Goal: Use online tool/utility: Utilize a website feature to perform a specific function

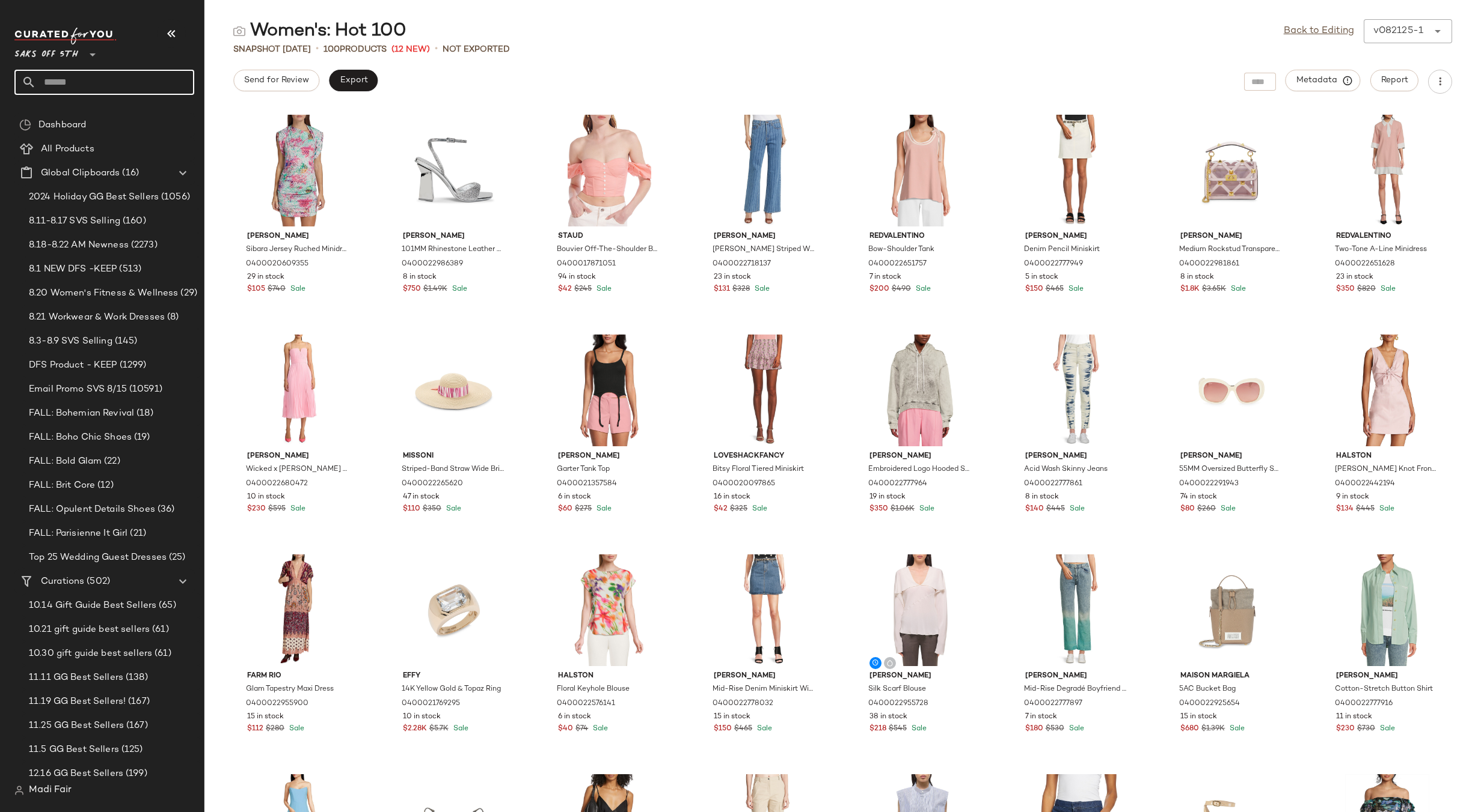
click at [90, 79] on input "text" at bounding box center [115, 82] width 158 height 26
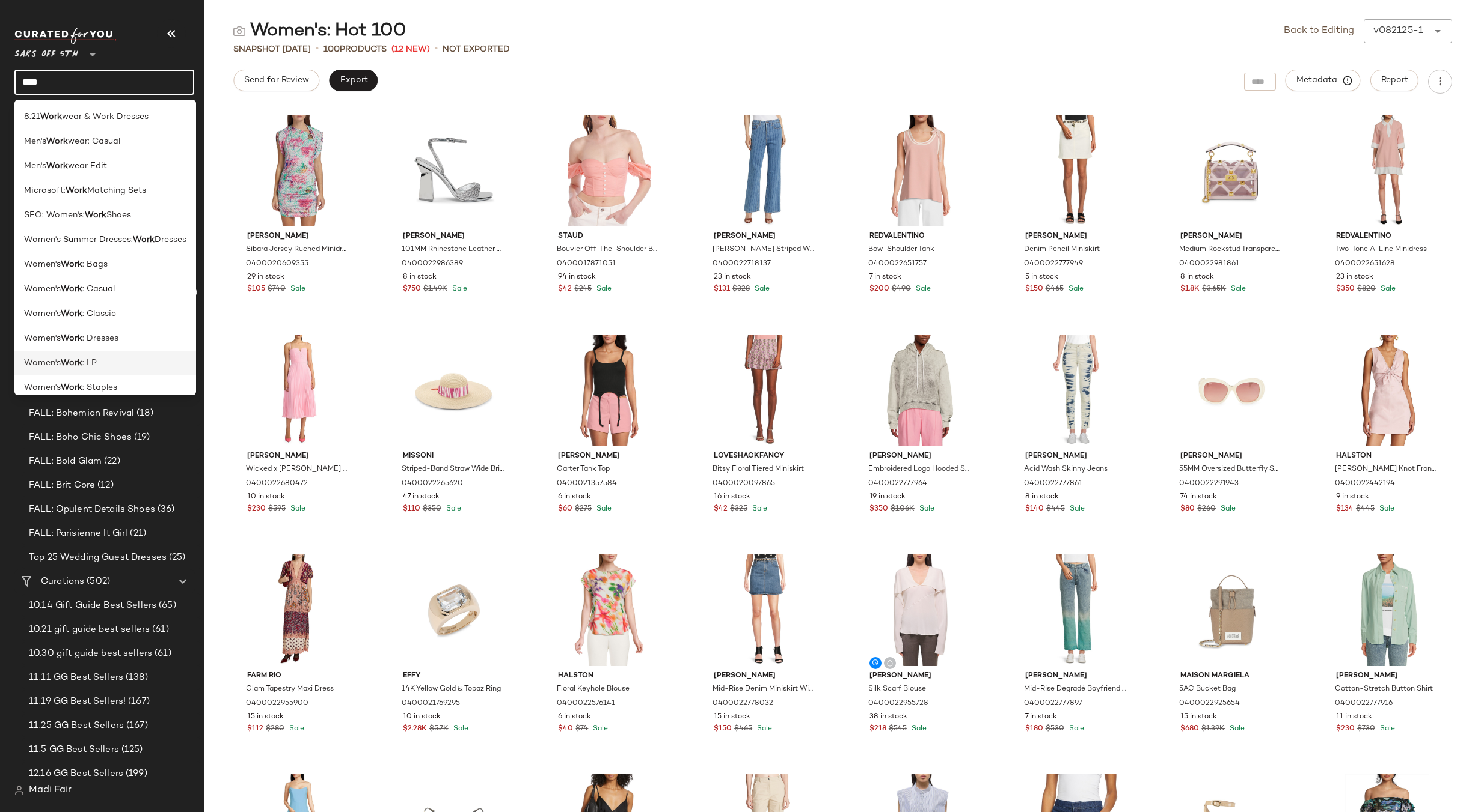
type input "****"
click at [96, 400] on div "Women's Work : LP" at bounding box center [105, 412] width 181 height 25
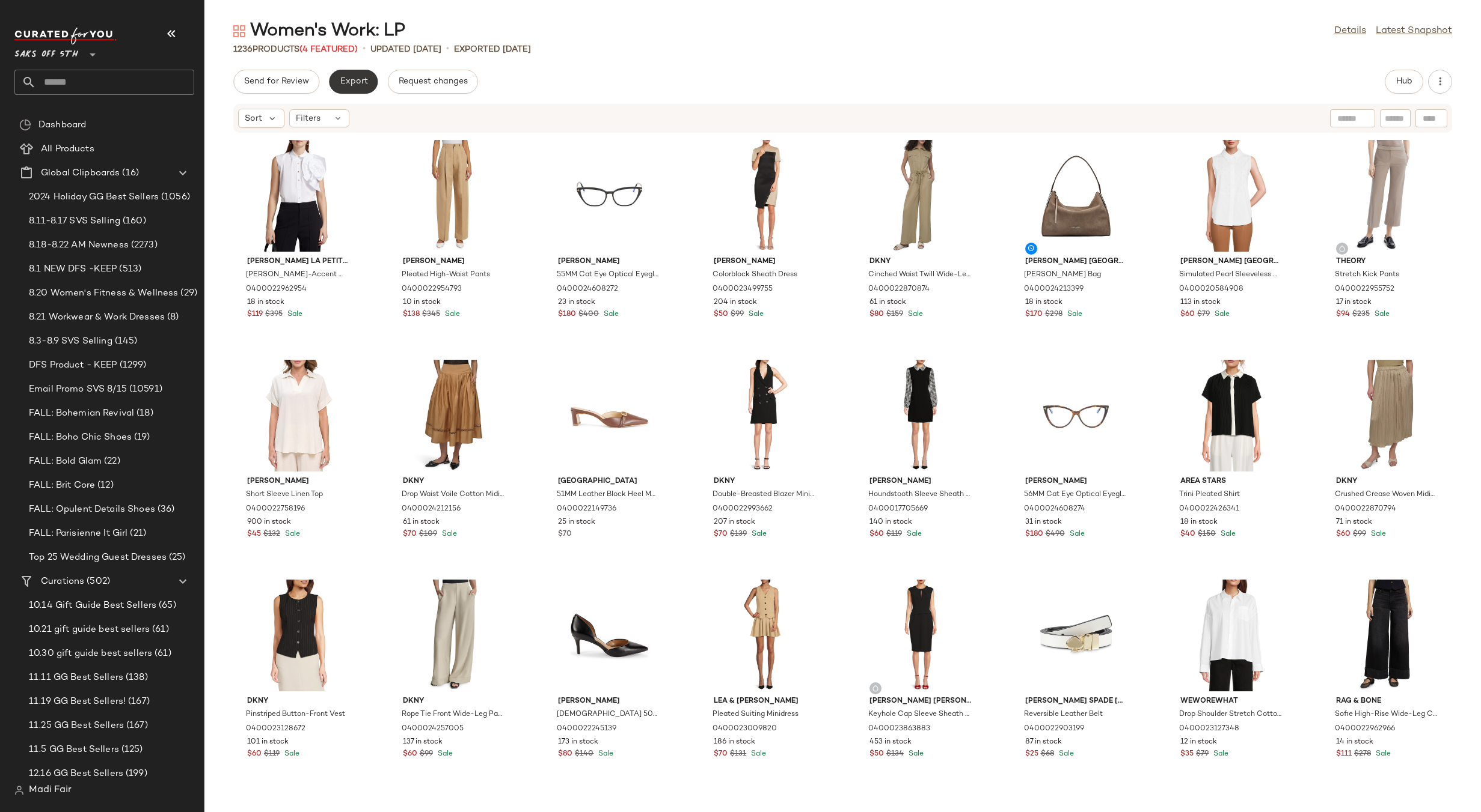
click at [361, 80] on span "Export" at bounding box center [353, 81] width 28 height 9
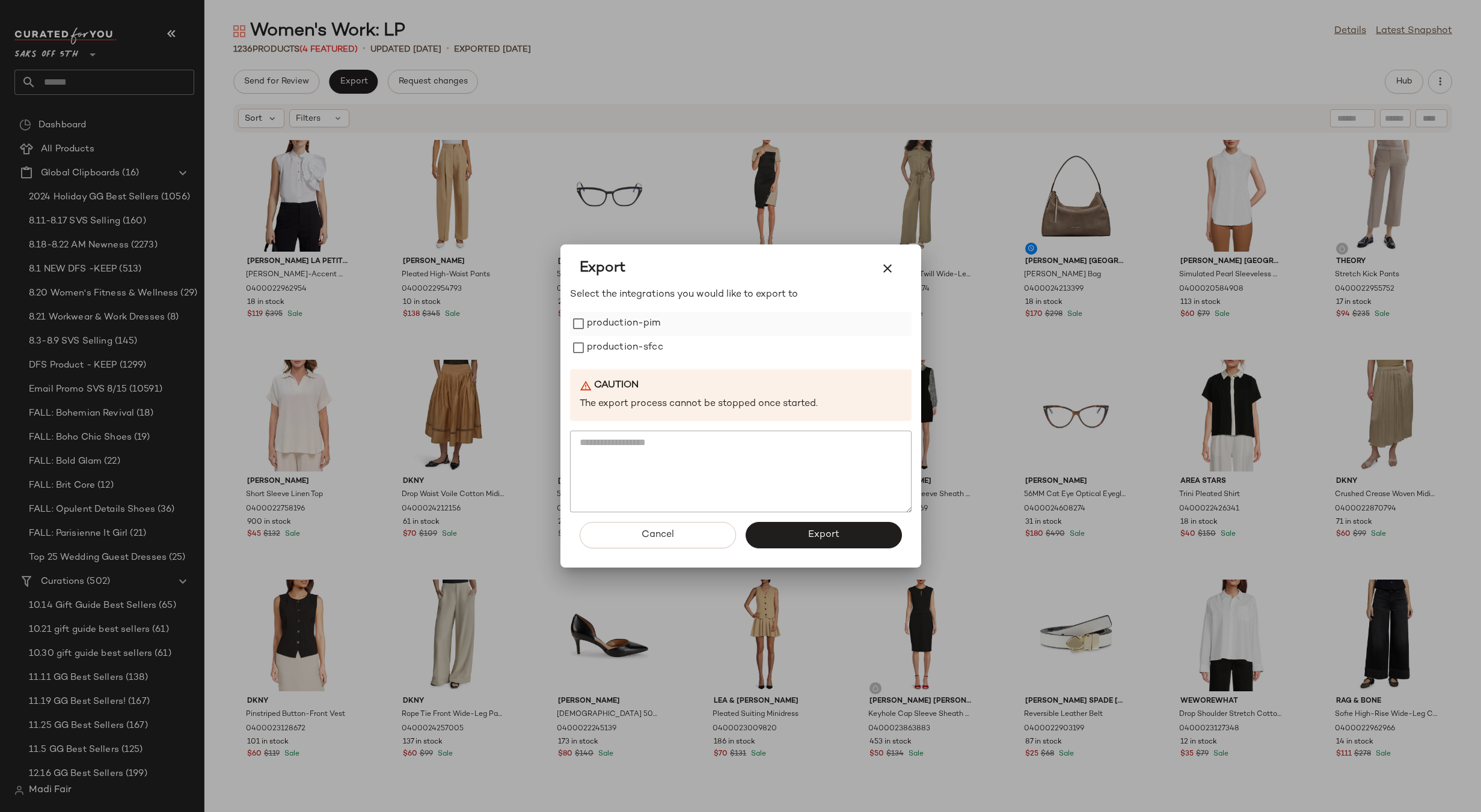
click at [630, 315] on label "production-pim" at bounding box center [624, 324] width 74 height 24
click at [642, 347] on label "production-sfcc" at bounding box center [625, 348] width 77 height 24
click at [806, 526] on button "Export" at bounding box center [823, 535] width 157 height 26
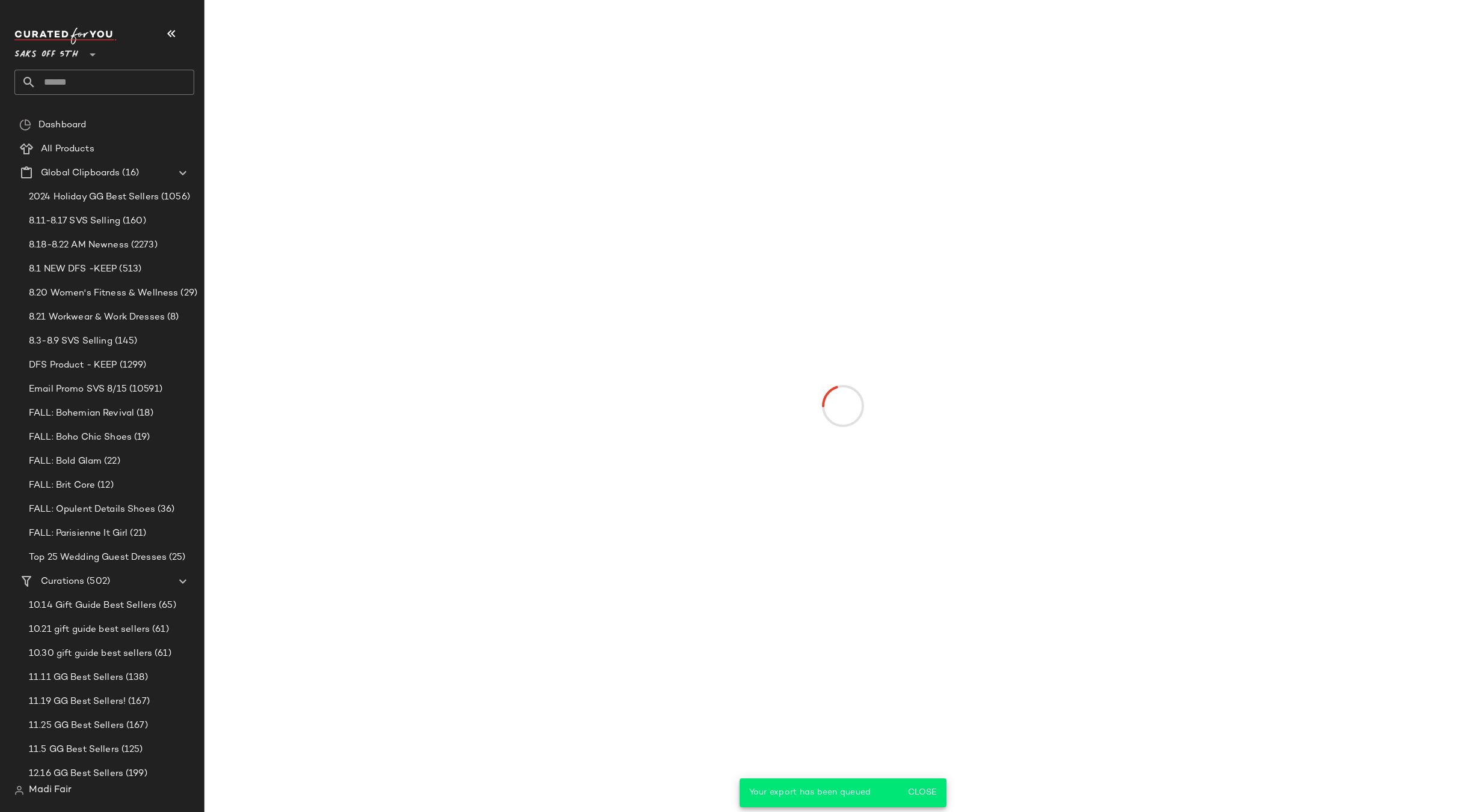
click at [108, 83] on input "text" at bounding box center [115, 82] width 158 height 26
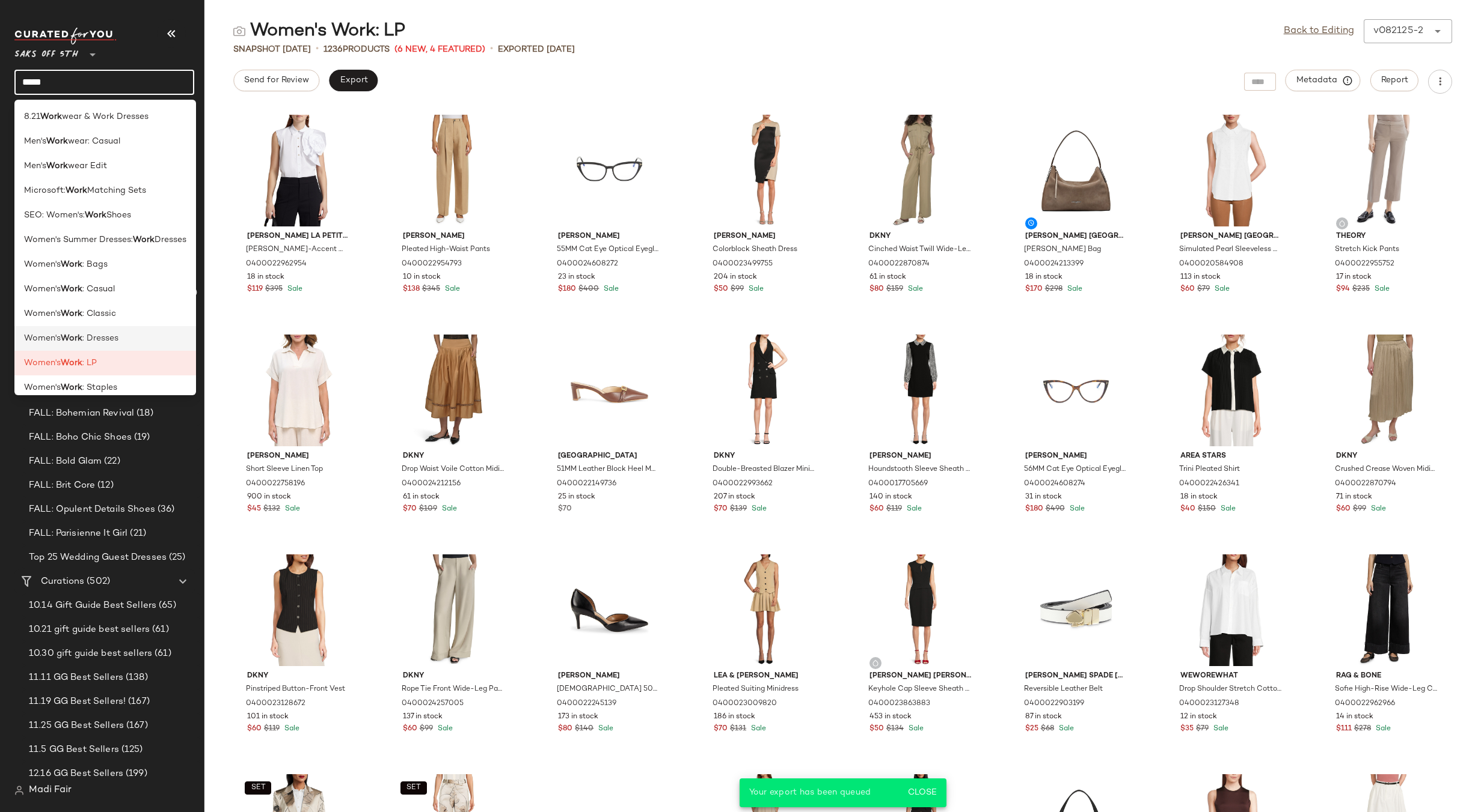
type input "****"
click at [90, 344] on span ": Dresses" at bounding box center [100, 338] width 36 height 13
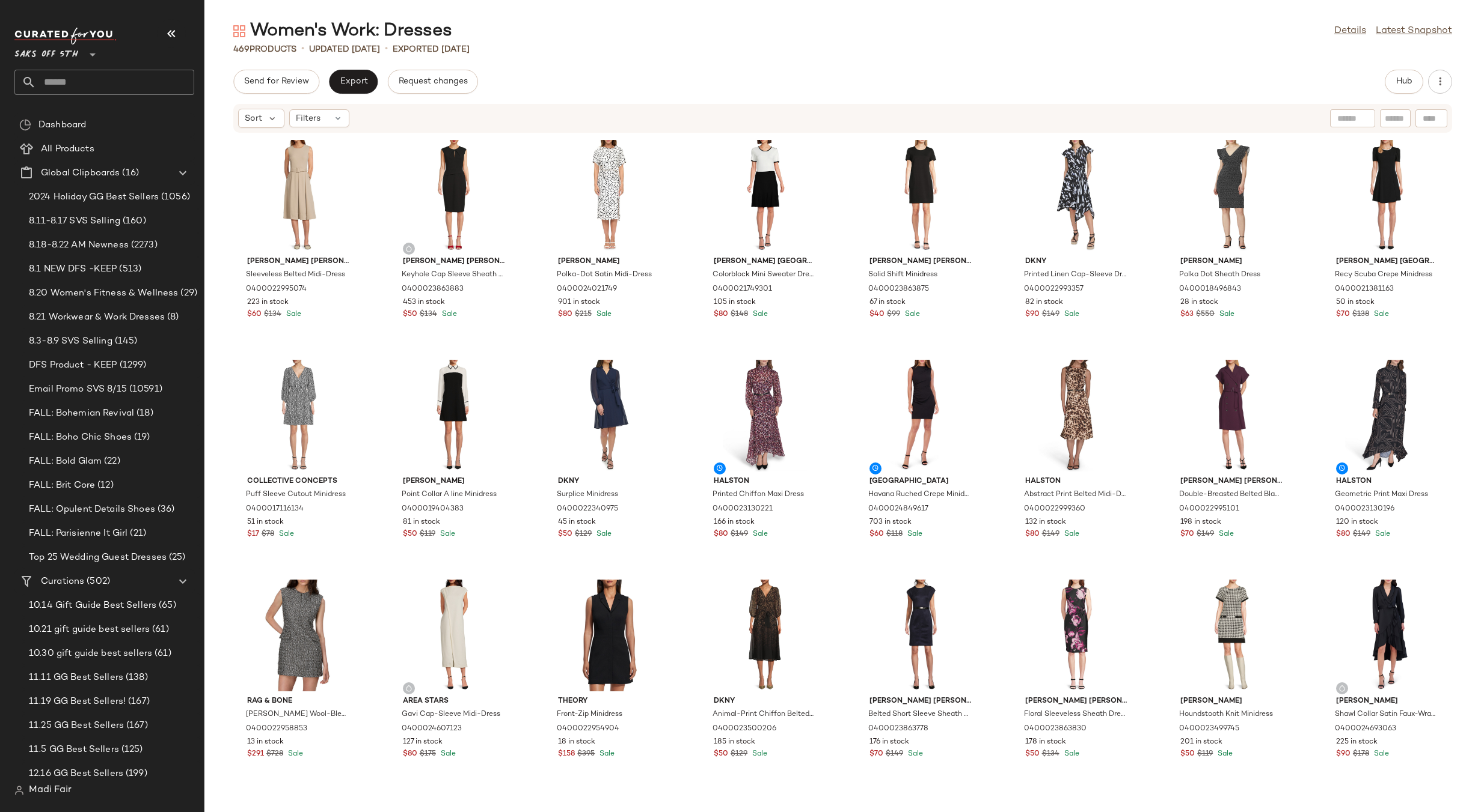
click at [800, 28] on div "Women's Work: Dresses Details Latest Snapshot" at bounding box center [842, 31] width 1276 height 24
